Goal: Task Accomplishment & Management: Complete application form

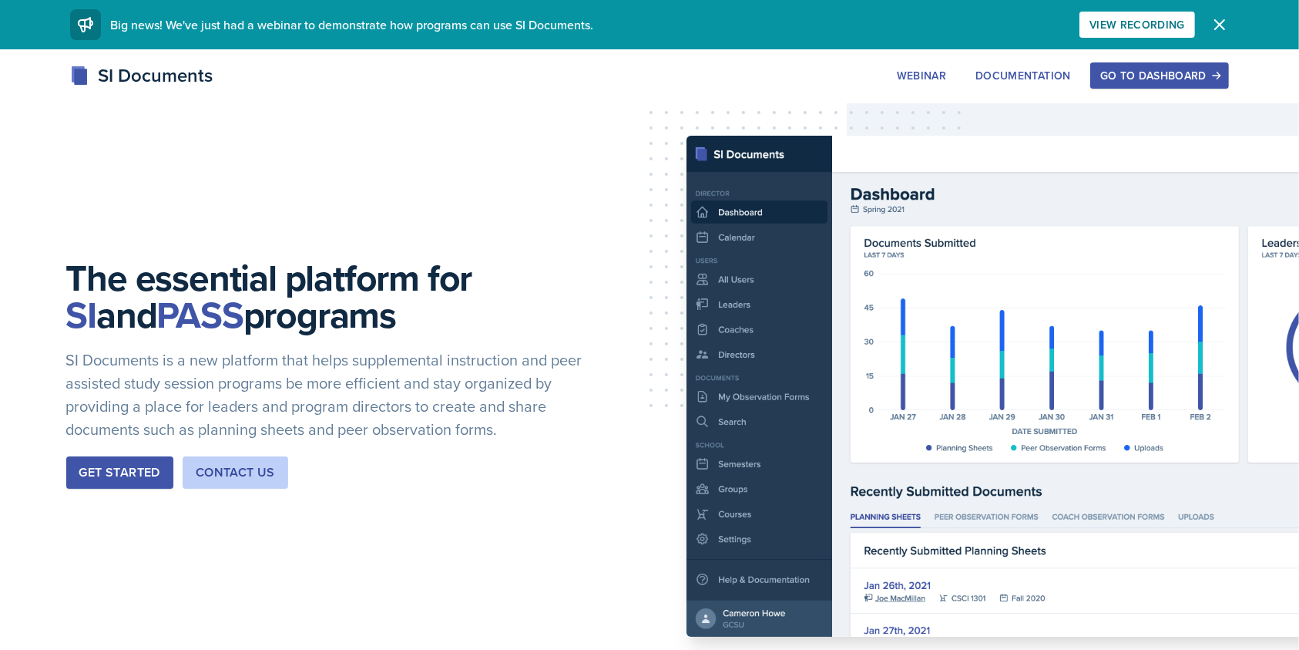
click at [1153, 70] on div "Go to Dashboard" at bounding box center [1159, 75] width 119 height 12
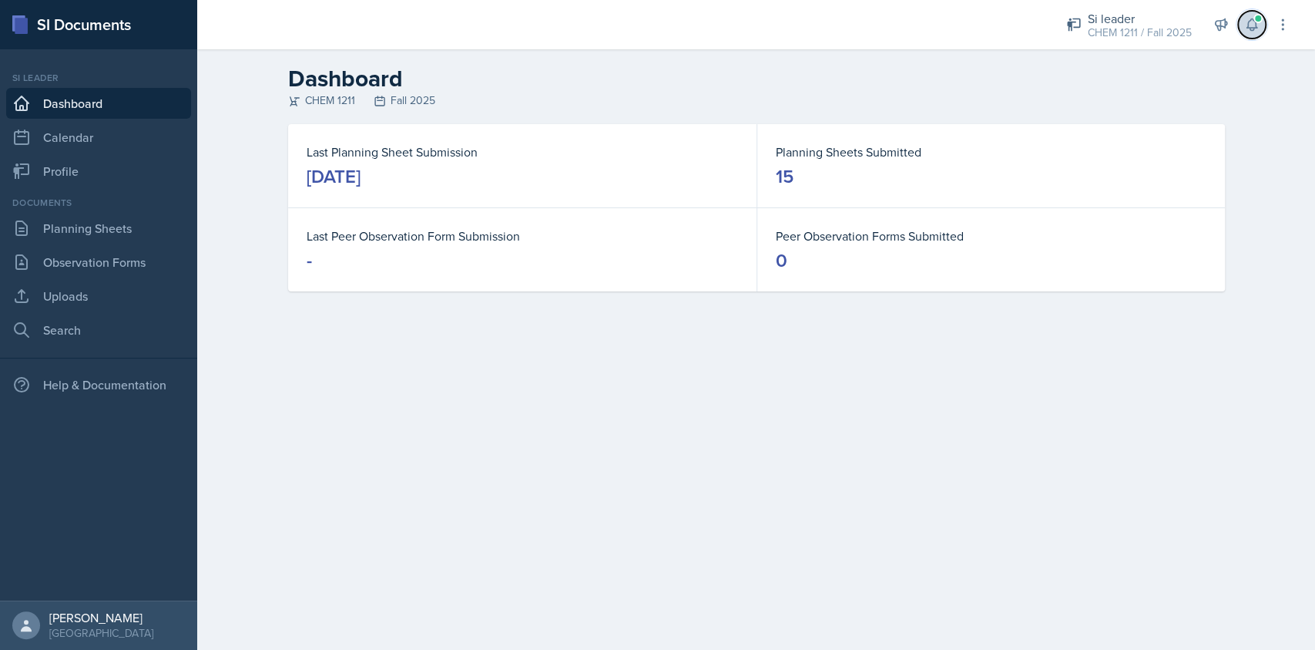
click at [1249, 33] on button at bounding box center [1252, 25] width 28 height 28
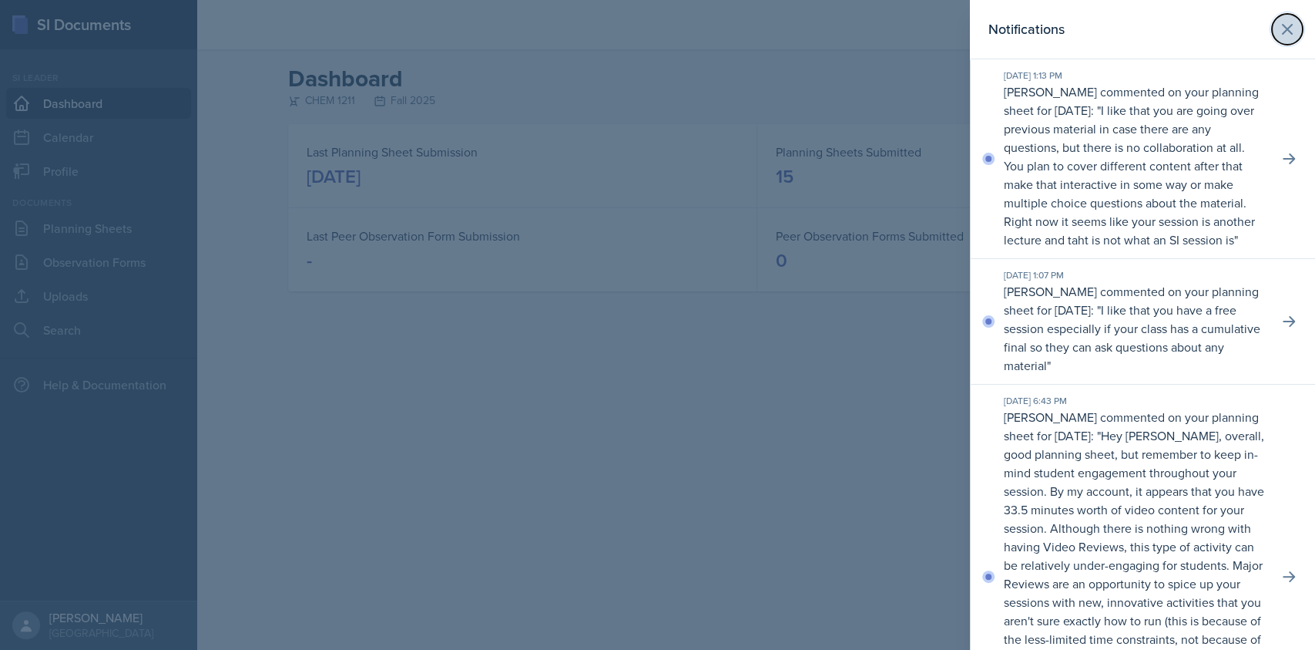
click at [1272, 39] on button at bounding box center [1287, 29] width 31 height 31
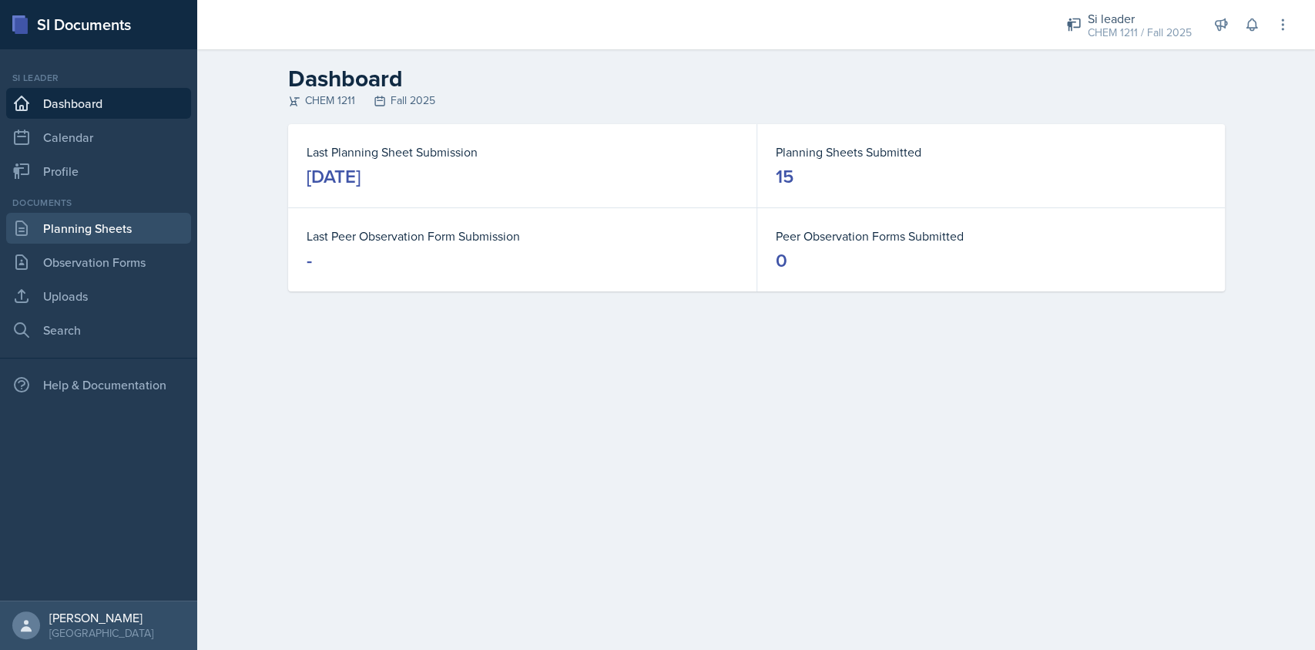
click at [104, 232] on link "Planning Sheets" at bounding box center [98, 228] width 185 height 31
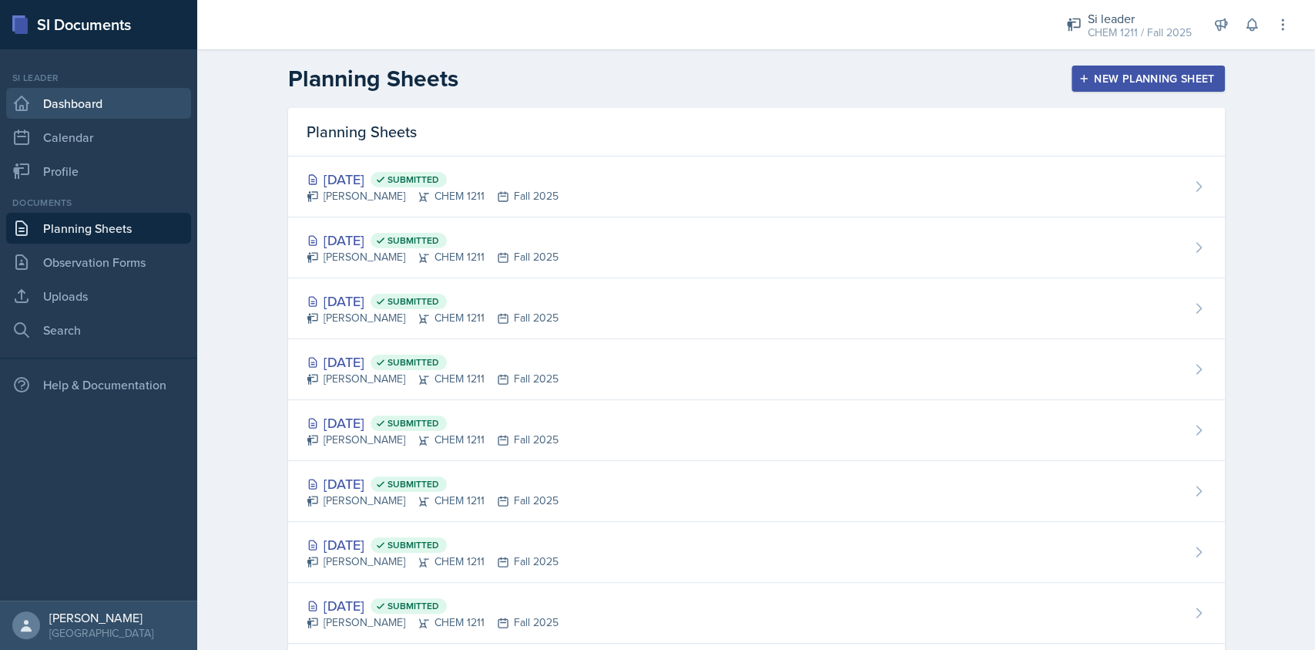
click at [100, 99] on link "Dashboard" at bounding box center [98, 103] width 185 height 31
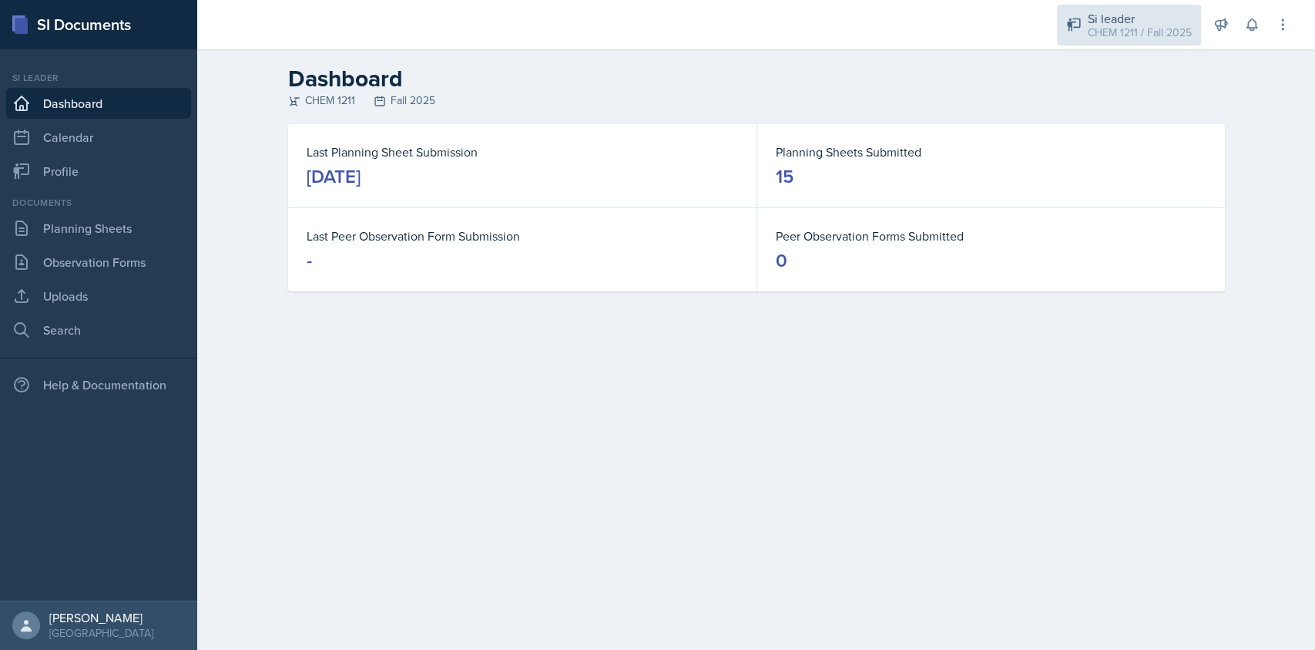
click at [1067, 11] on div "Si leader CHEM 1211 / Fall 2025" at bounding box center [1129, 25] width 144 height 41
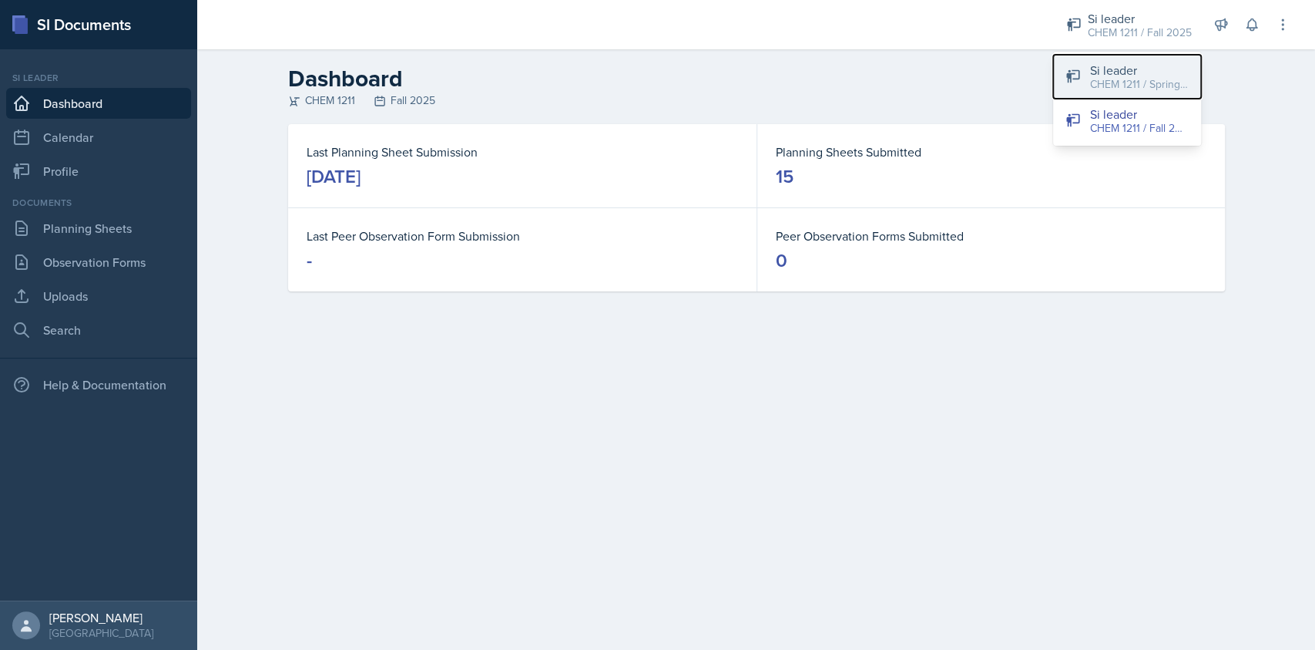
click at [1122, 67] on div "Si leader" at bounding box center [1139, 70] width 99 height 18
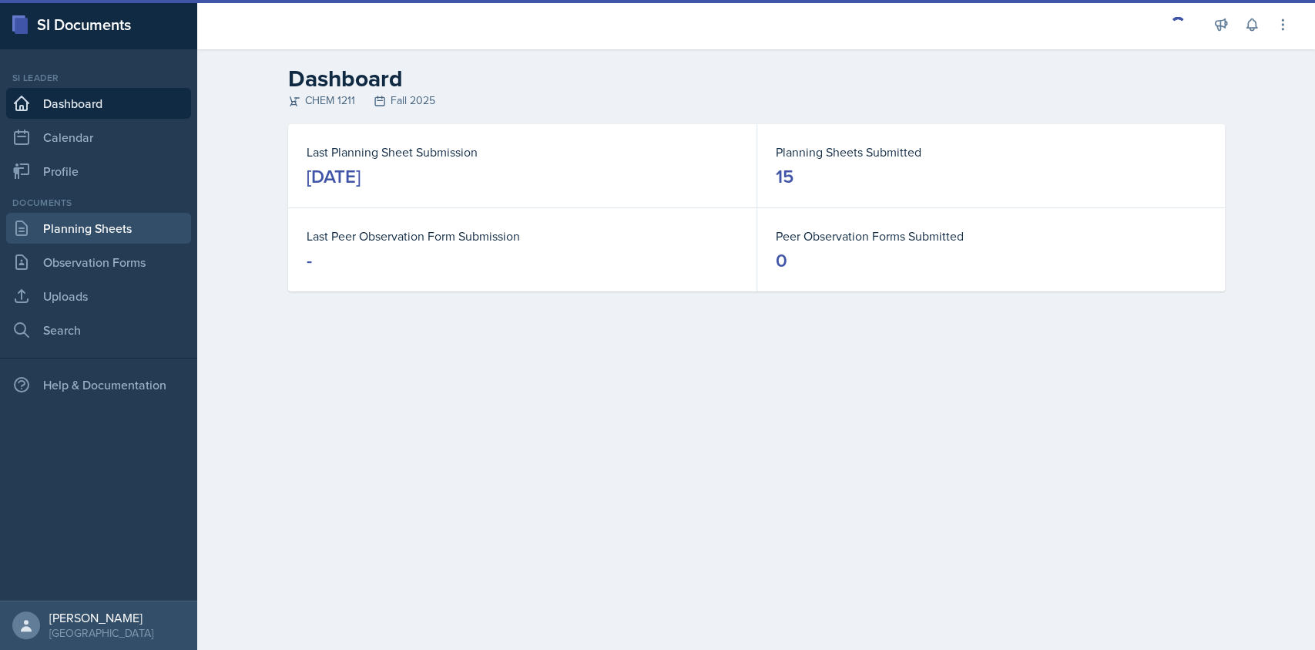
click at [128, 226] on link "Planning Sheets" at bounding box center [98, 228] width 185 height 31
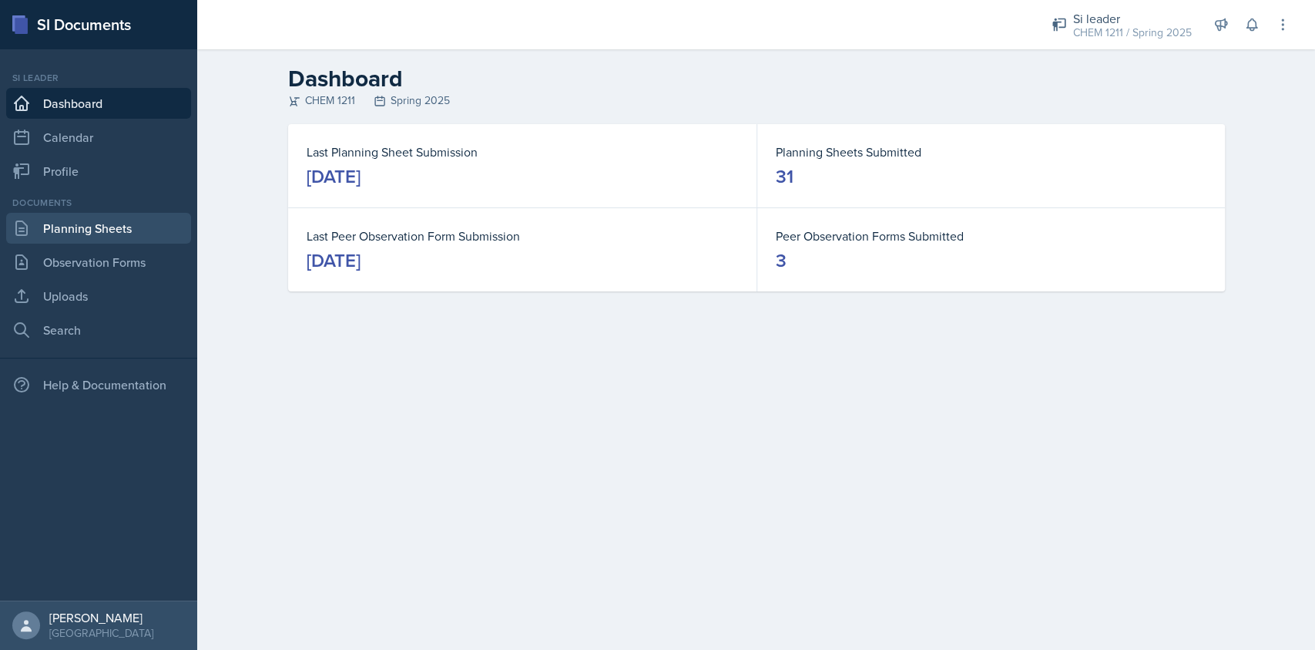
click at [111, 231] on link "Planning Sheets" at bounding box center [98, 228] width 185 height 31
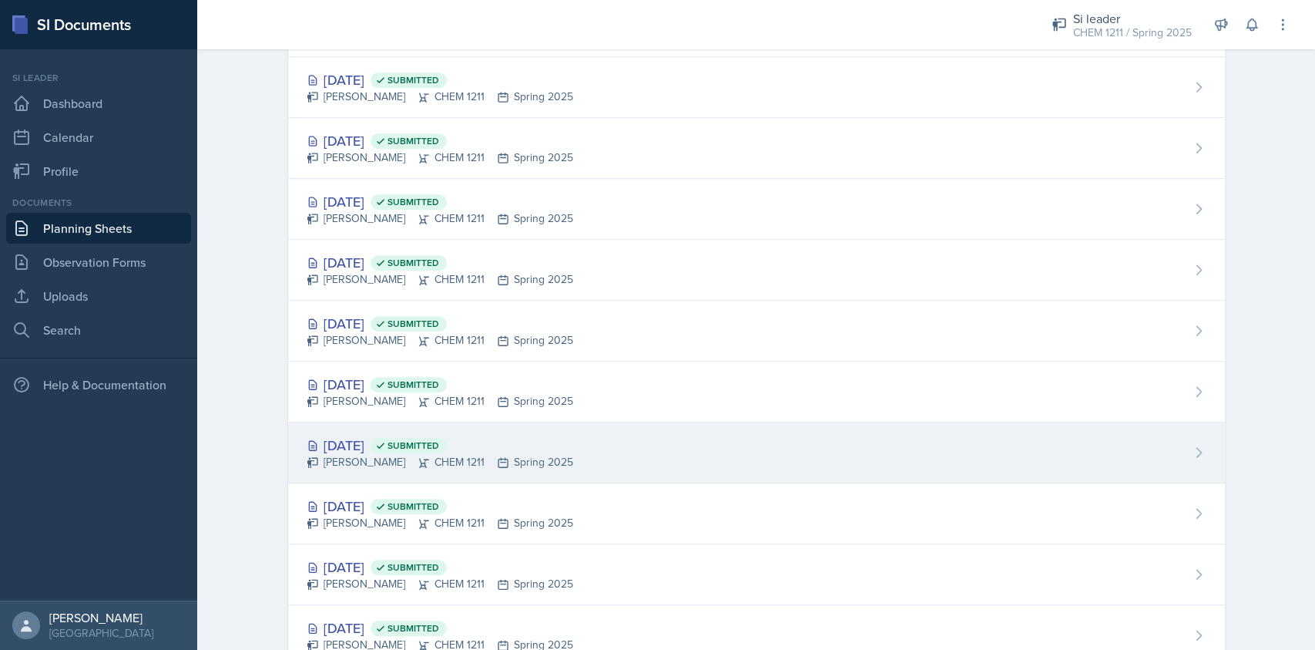
scroll to position [646, 0]
click at [562, 435] on div "Mar 3rd, 2025 Submitted" at bounding box center [440, 445] width 267 height 21
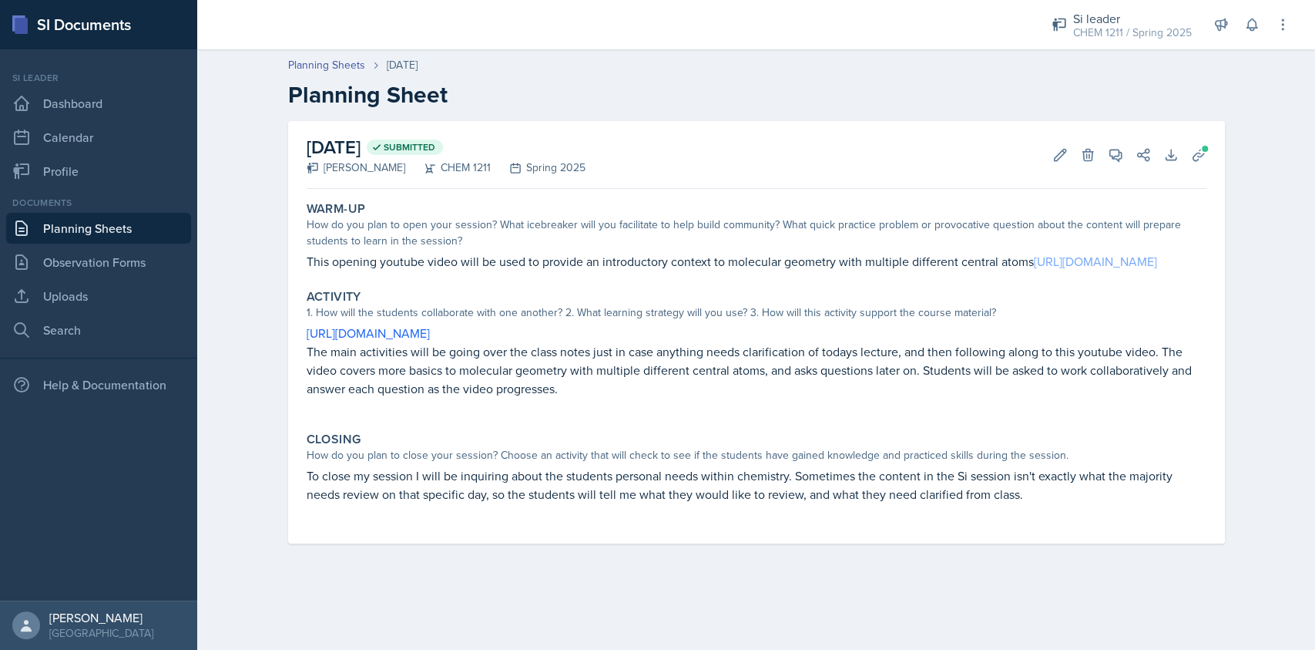
click at [1034, 270] on link "https://www.youtube.com/watch?v=QApiTPGl64Q" at bounding box center [1095, 261] width 123 height 17
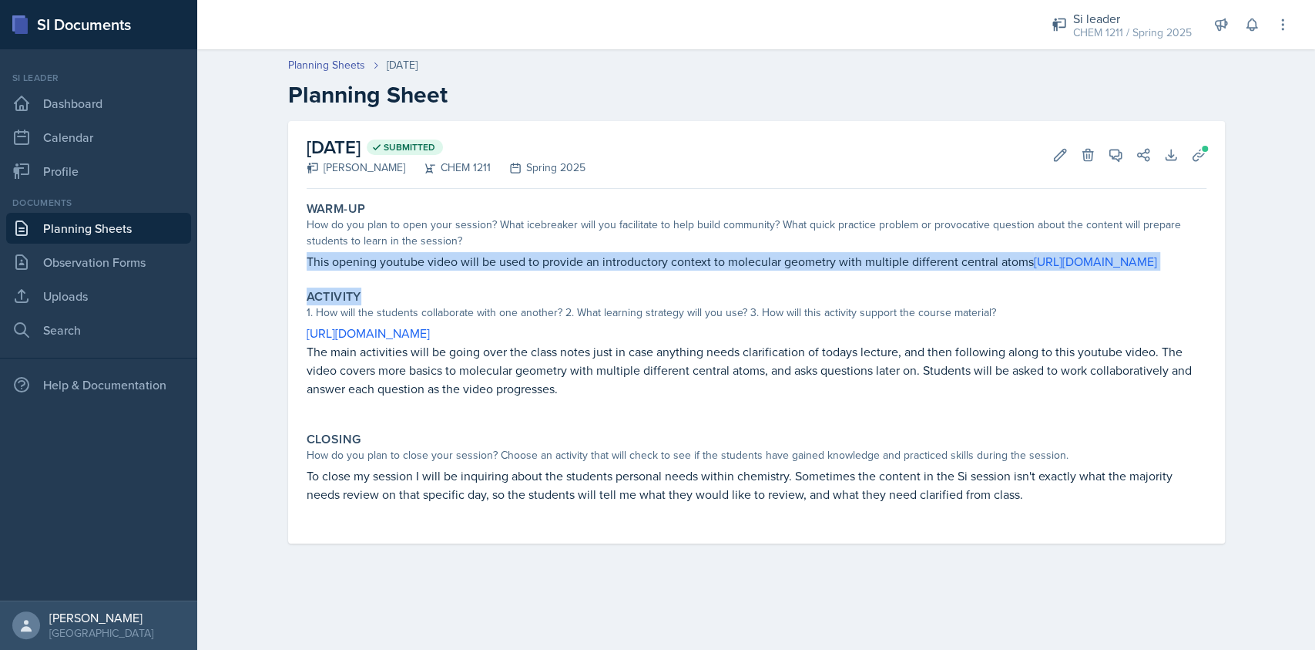
drag, startPoint x: 308, startPoint y: 259, endPoint x: 636, endPoint y: 306, distance: 331.6
click at [636, 306] on div "Warm-Up How do you plan to open your session? What icebreaker will you facilita…" at bounding box center [757, 369] width 900 height 348
click at [589, 270] on p "This opening youtube video will be used to provide an introductory context to m…" at bounding box center [757, 261] width 900 height 18
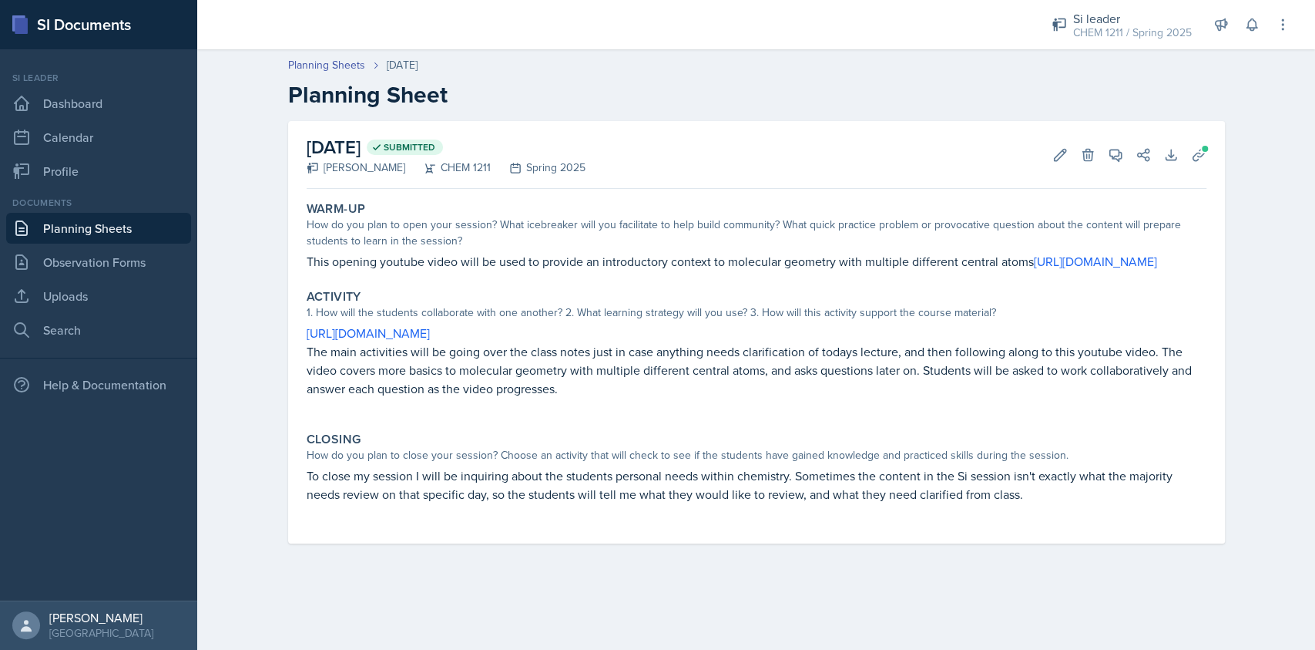
click at [586, 261] on p "This opening youtube video will be used to provide an introductory context to m…" at bounding box center [757, 261] width 900 height 18
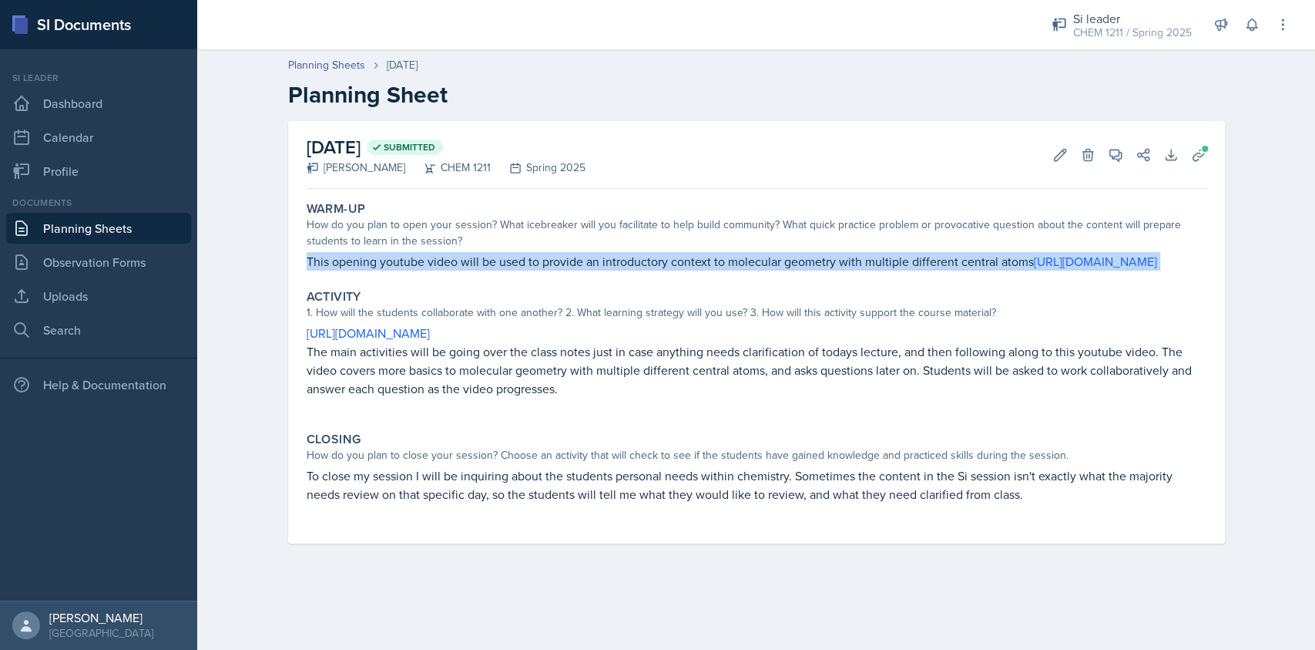
click at [586, 261] on p "This opening youtube video will be used to provide an introductory context to m…" at bounding box center [757, 261] width 900 height 18
copy div "This opening youtube video will be used to provide an introductory context to m…"
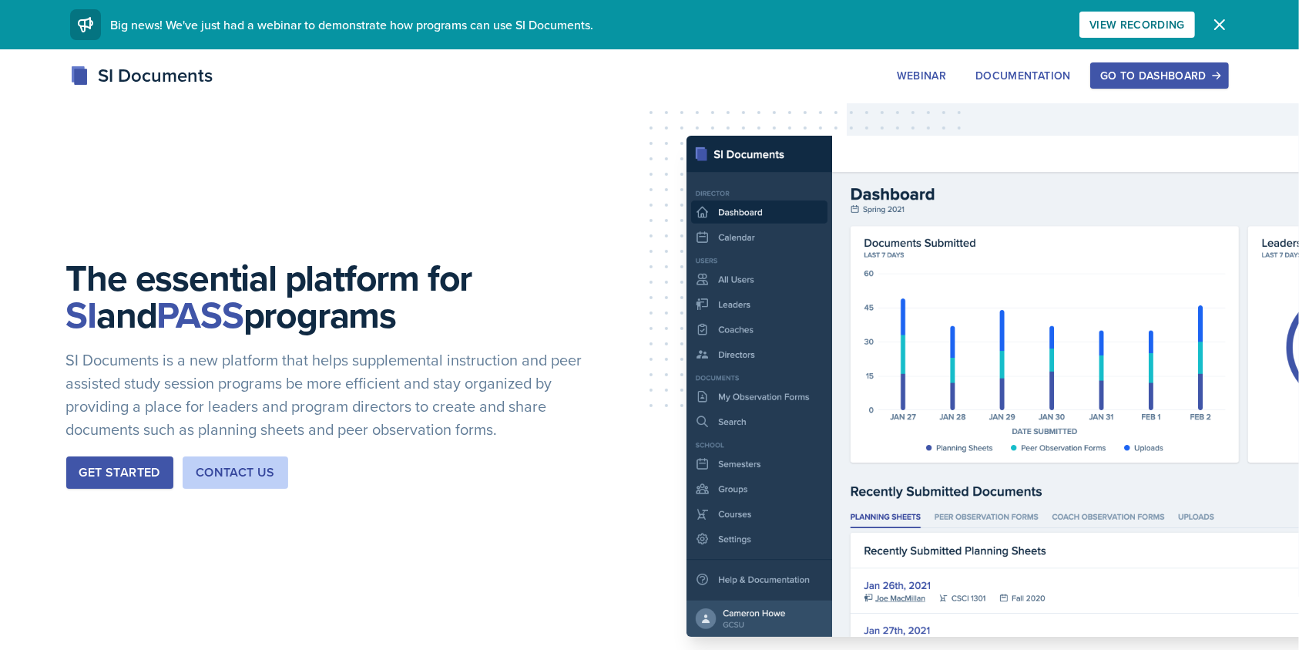
click at [1167, 74] on div "Go to Dashboard" at bounding box center [1159, 75] width 119 height 12
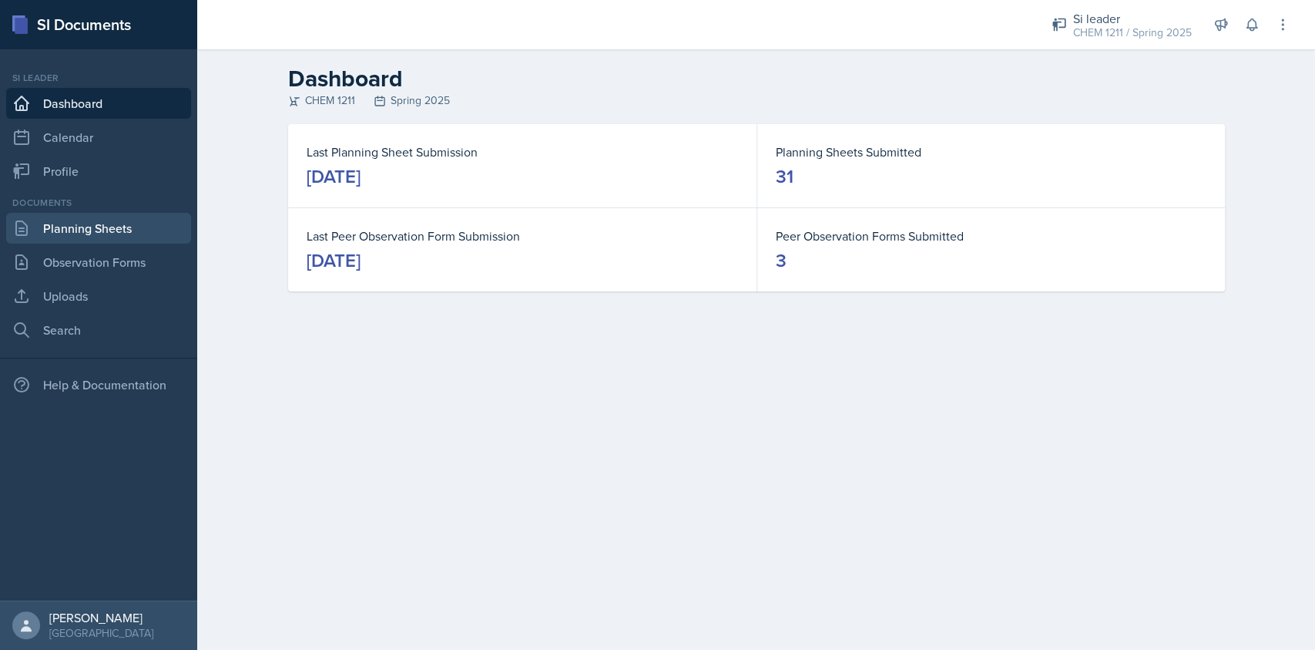
click at [102, 221] on link "Planning Sheets" at bounding box center [98, 228] width 185 height 31
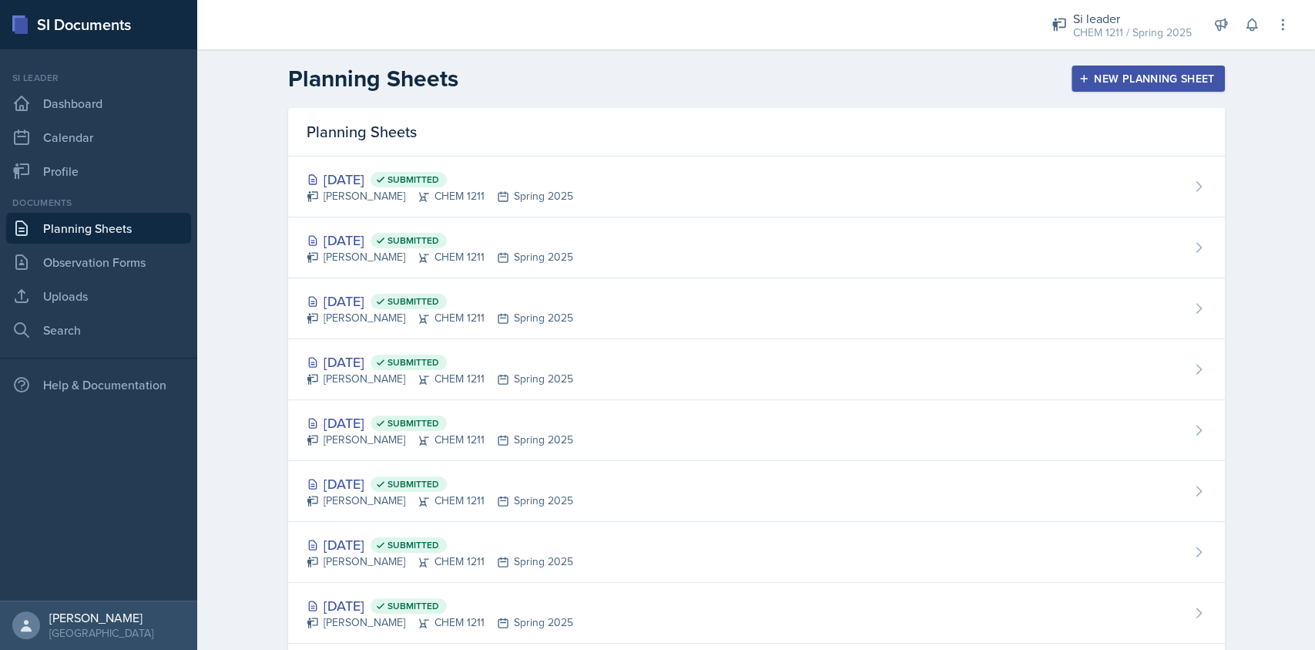
click at [1165, 79] on div "New Planning Sheet" at bounding box center [1148, 78] width 133 height 12
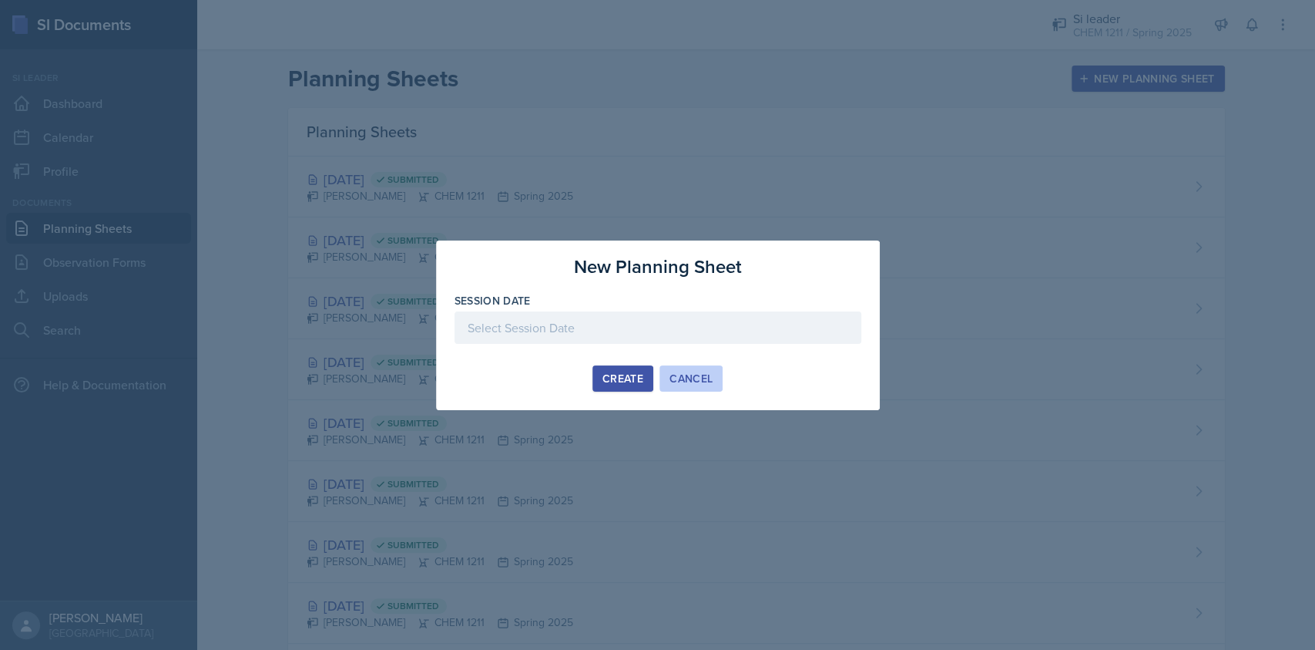
click at [692, 377] on div "Cancel" at bounding box center [691, 378] width 43 height 12
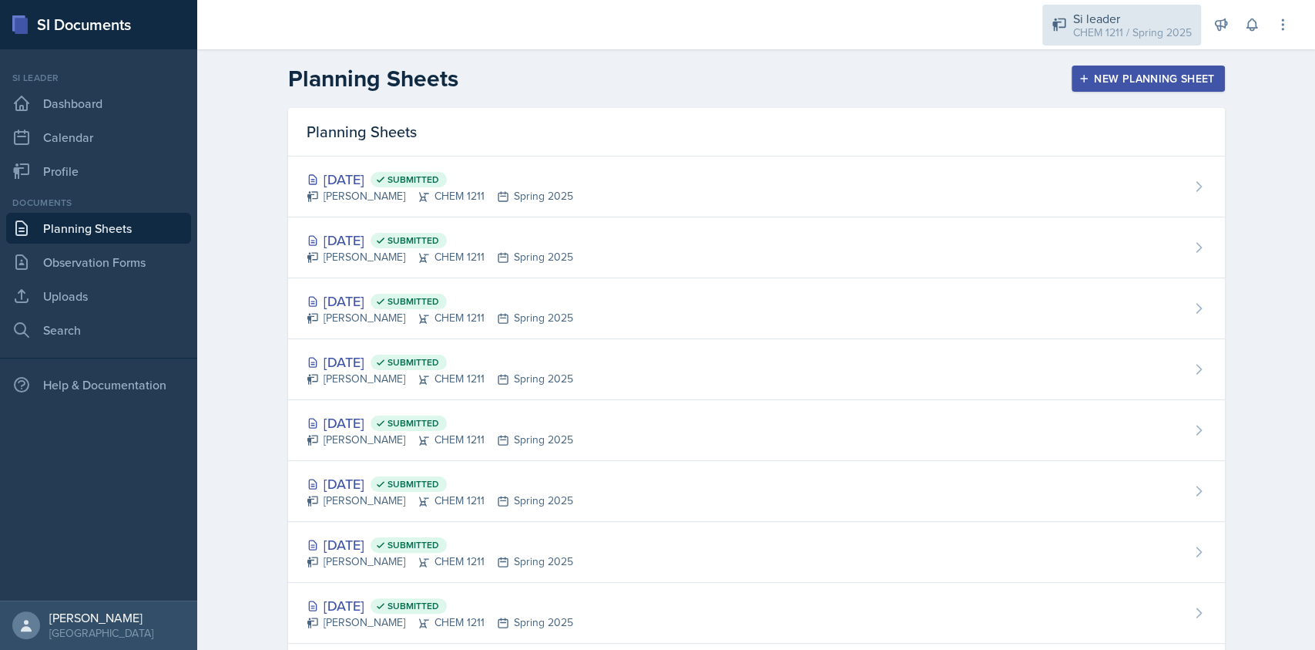
click at [1106, 28] on div "CHEM 1211 / Spring 2025" at bounding box center [1132, 33] width 119 height 16
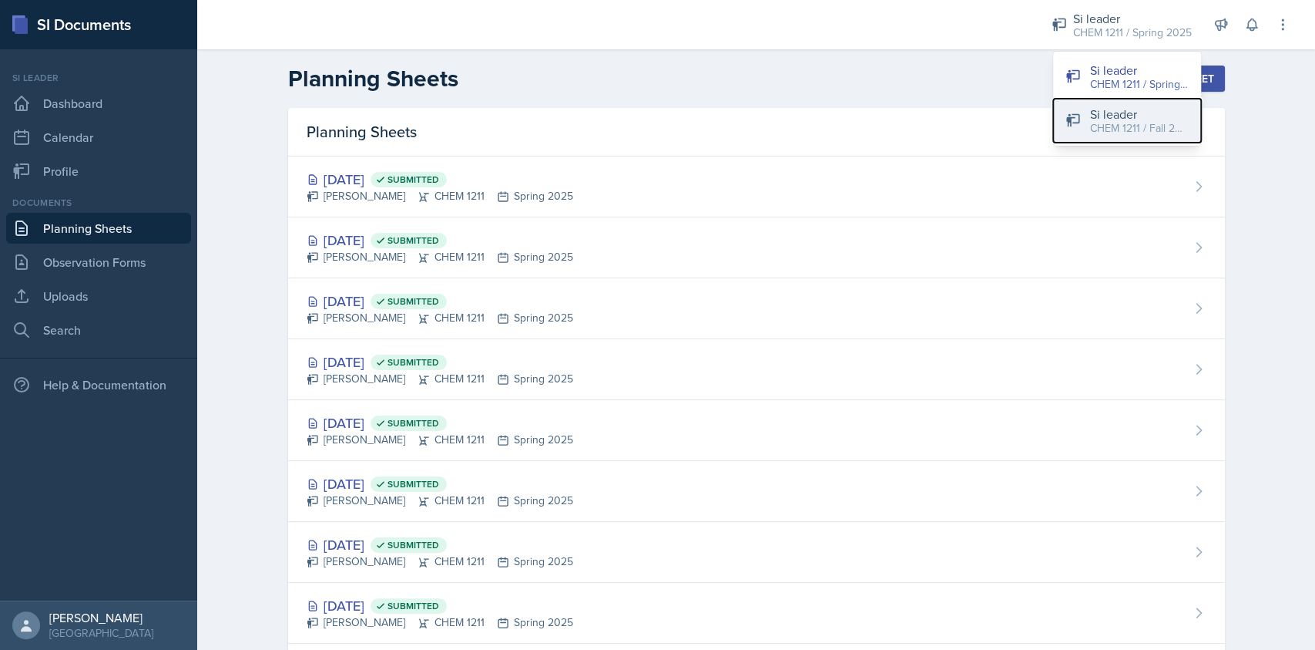
click at [1113, 117] on div "Si leader" at bounding box center [1139, 114] width 99 height 18
